Goal: Task Accomplishment & Management: Use online tool/utility

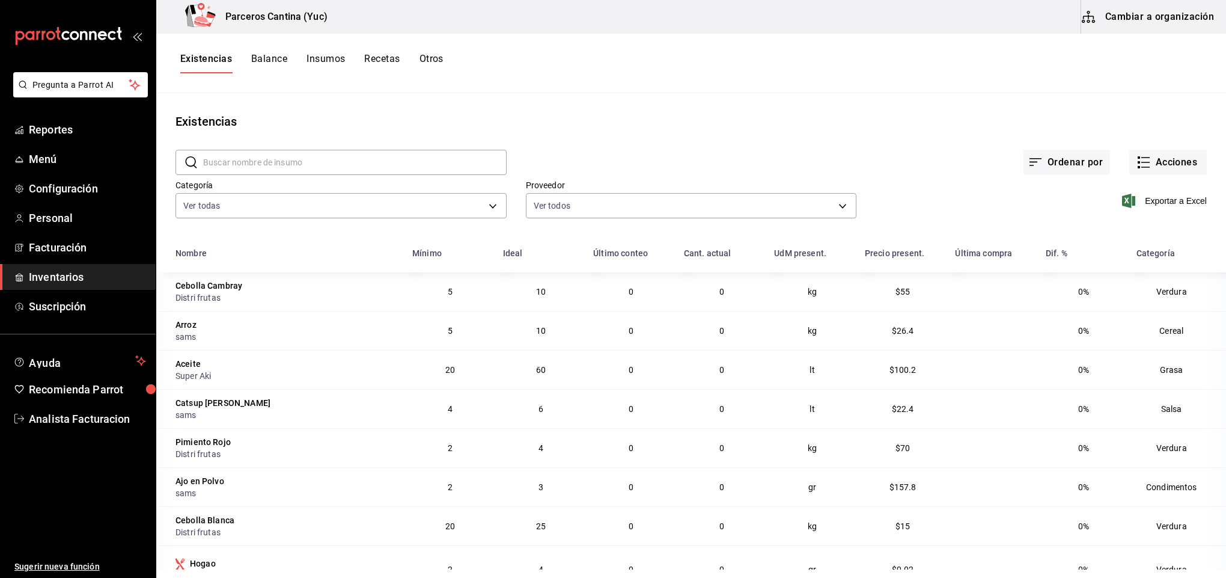
click at [67, 267] on link "Inventarios" at bounding box center [78, 277] width 156 height 26
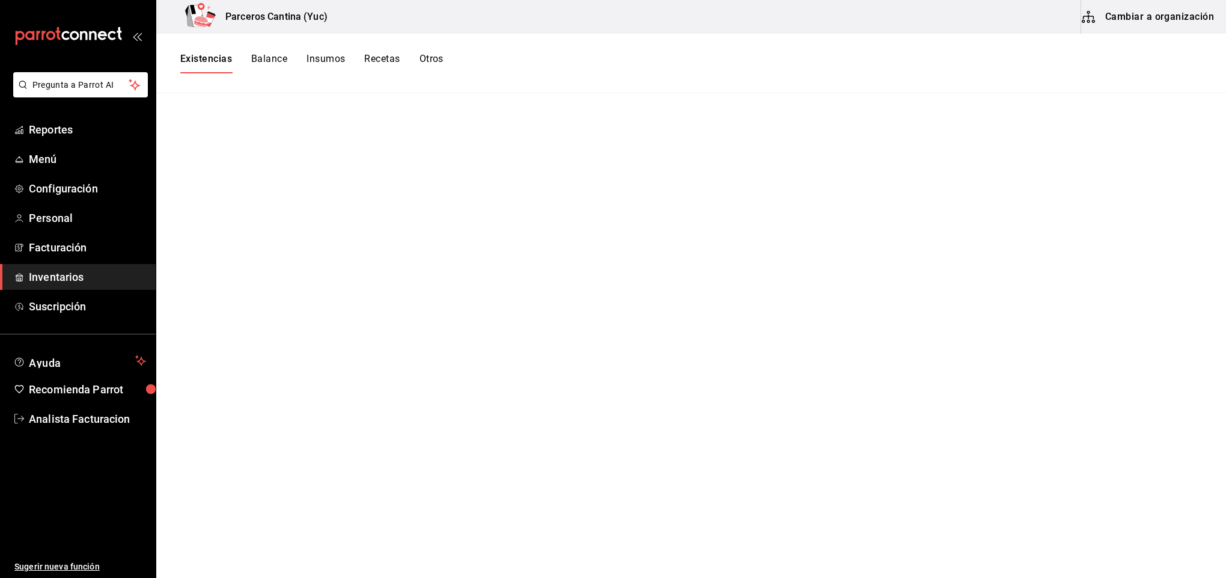
click at [1146, 22] on button "Cambiar a organización" at bounding box center [1148, 17] width 135 height 34
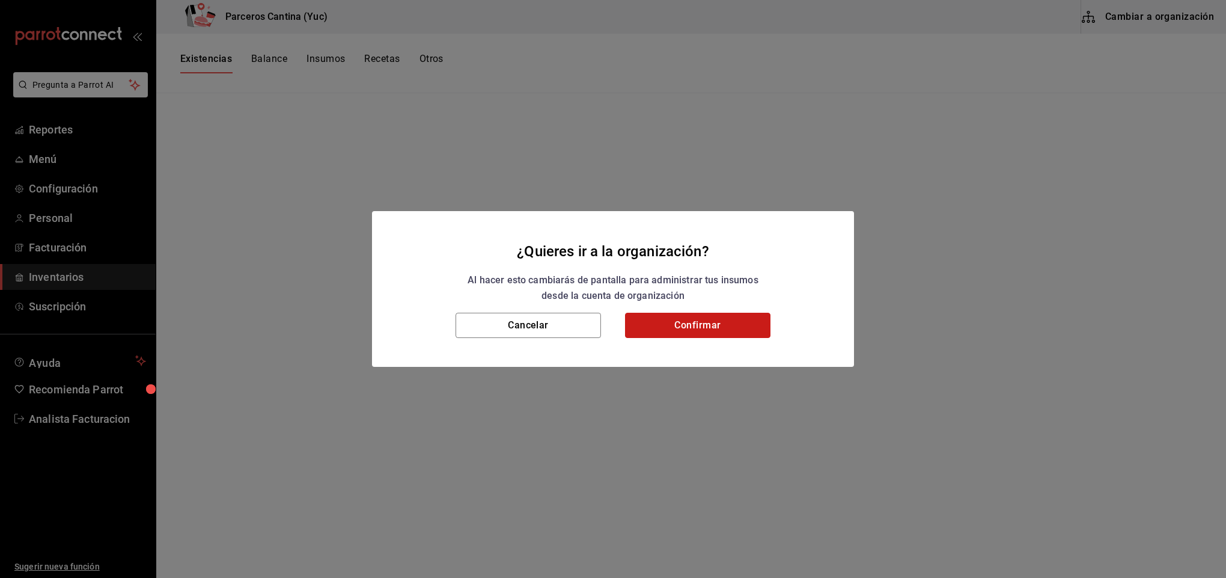
click at [700, 319] on button "Confirmar" at bounding box center [697, 325] width 145 height 25
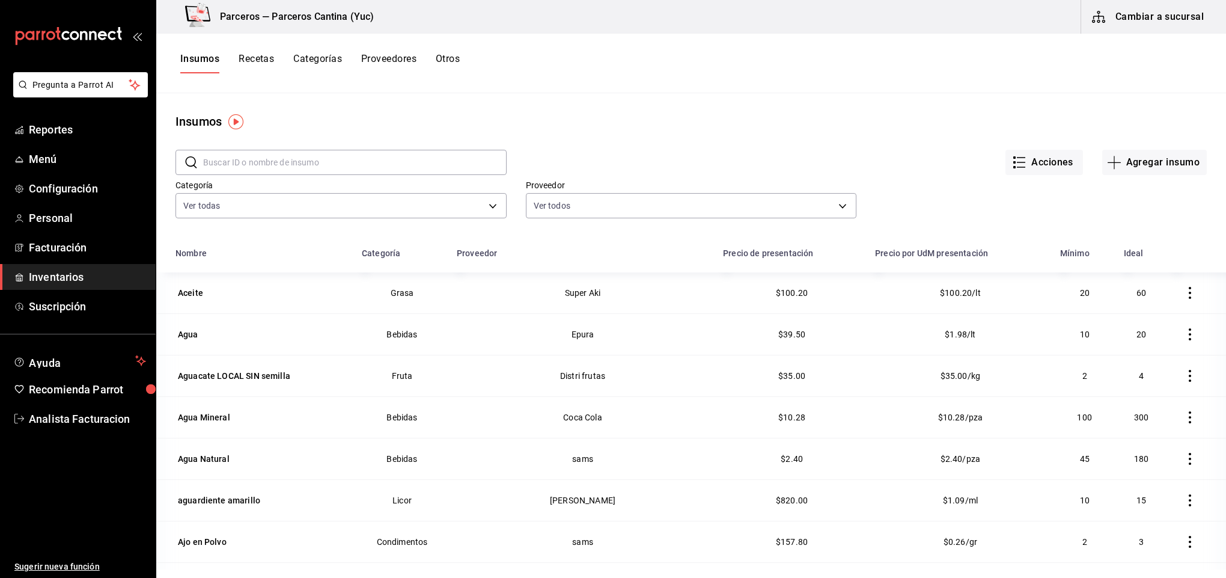
click at [252, 58] on button "Recetas" at bounding box center [256, 63] width 35 height 20
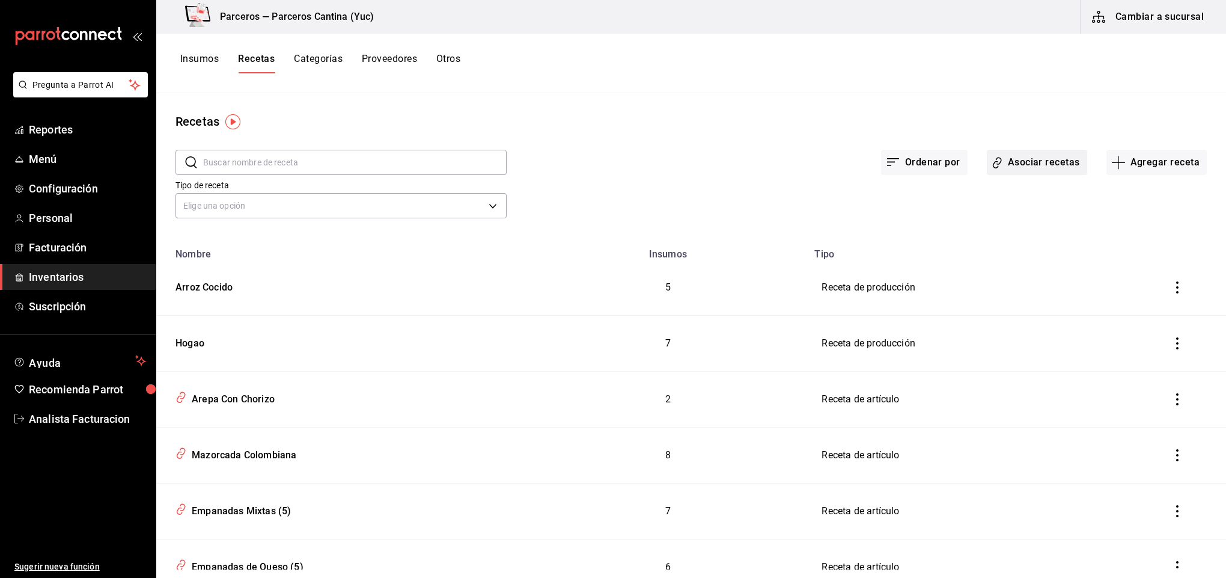
click at [1017, 161] on button "Asociar recetas" at bounding box center [1037, 162] width 100 height 25
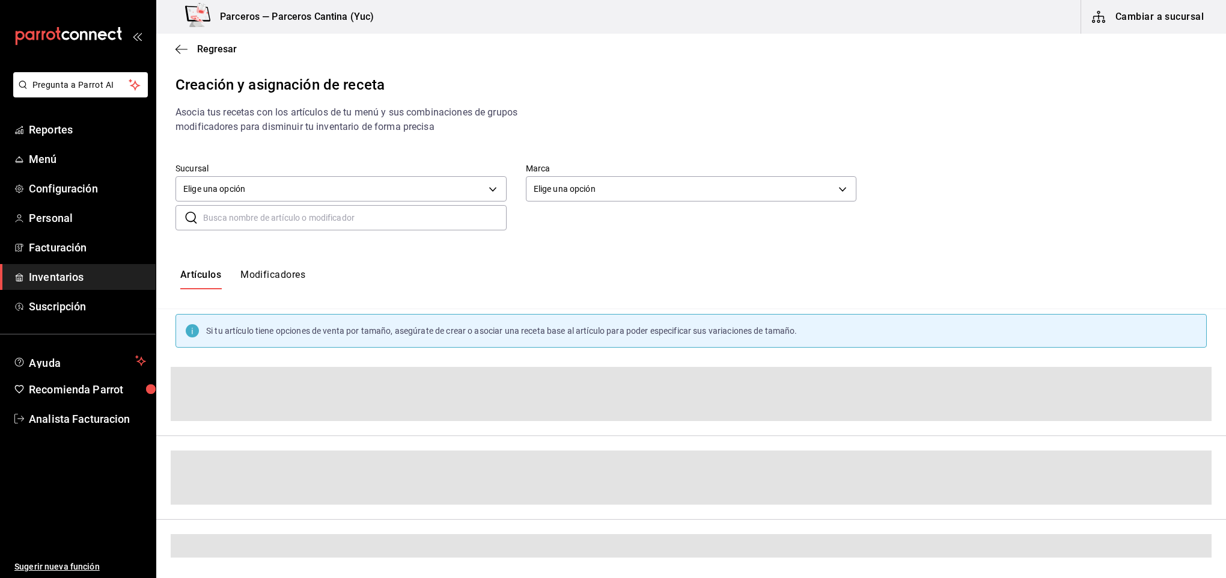
click at [231, 222] on input "text" at bounding box center [355, 218] width 304 height 24
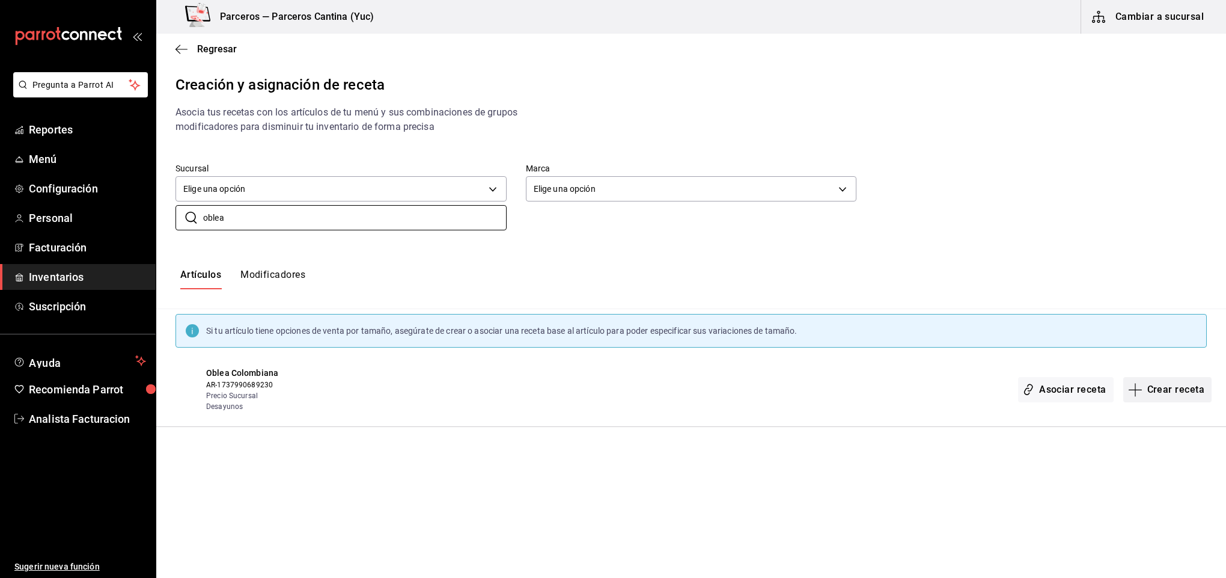
type input "oblea"
click at [1181, 390] on button "Crear receta" at bounding box center [1168, 389] width 89 height 25
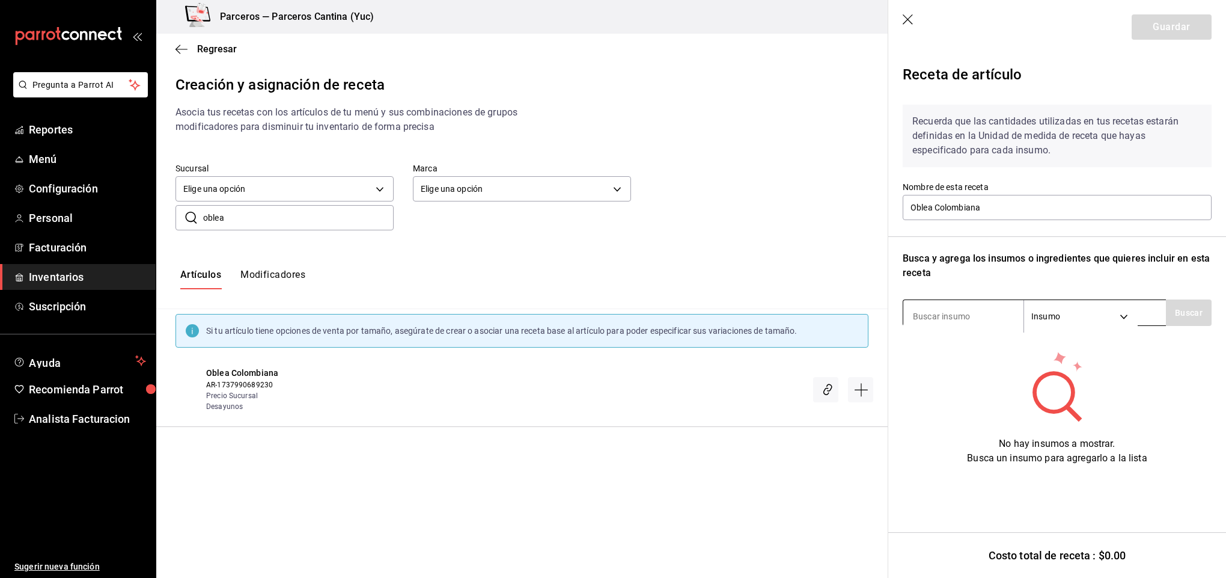
click at [943, 320] on input at bounding box center [964, 316] width 120 height 25
